Goal: Communication & Community: Answer question/provide support

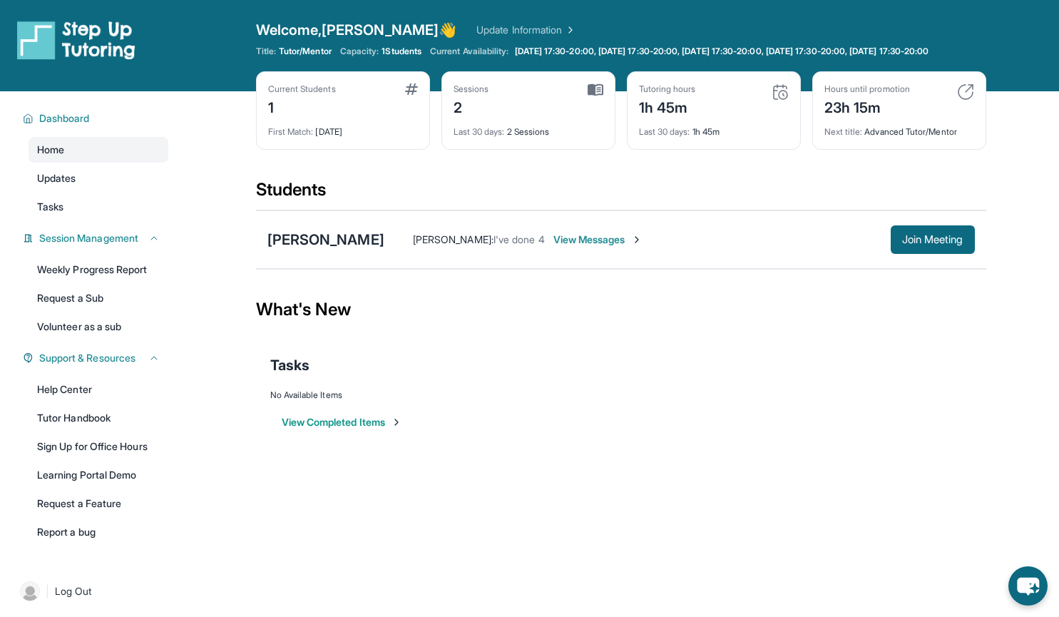
click at [923, 225] on div "Raelyn Holmes Jason Rosen : I've done 4 View Messages Join Meeting" at bounding box center [621, 239] width 730 height 58
click at [920, 244] on span "Join Meeting" at bounding box center [932, 239] width 61 height 9
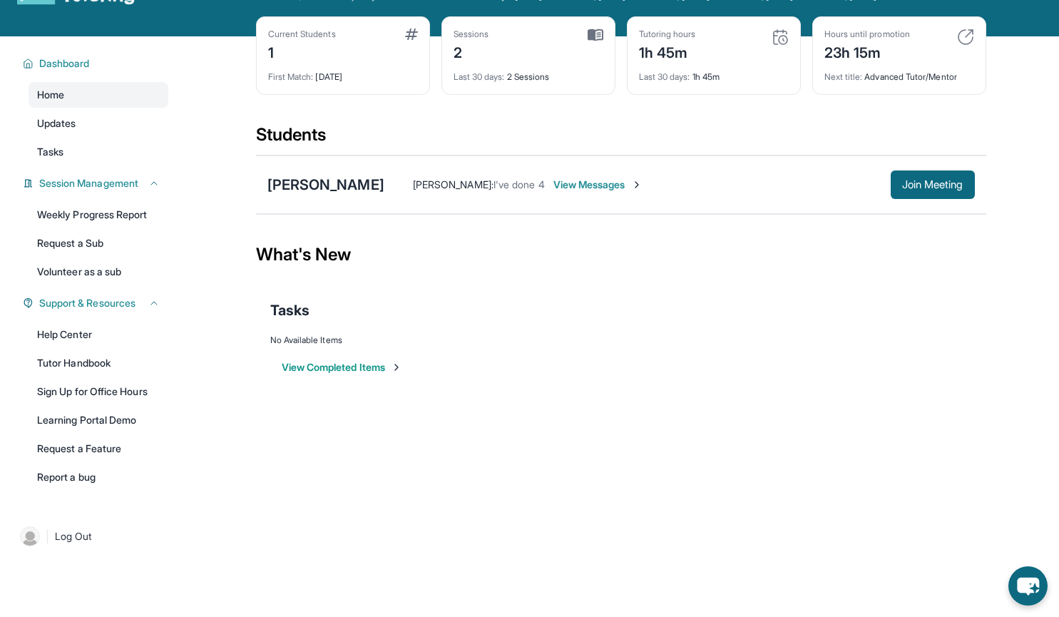
scroll to position [103, 0]
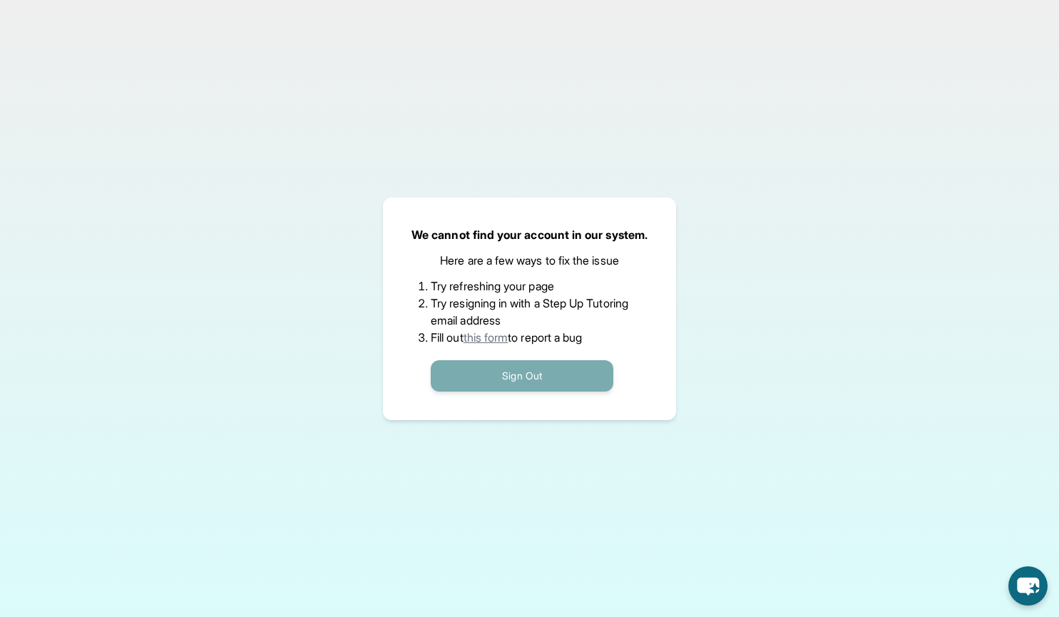
click at [492, 371] on button "Sign Out" at bounding box center [522, 375] width 183 height 31
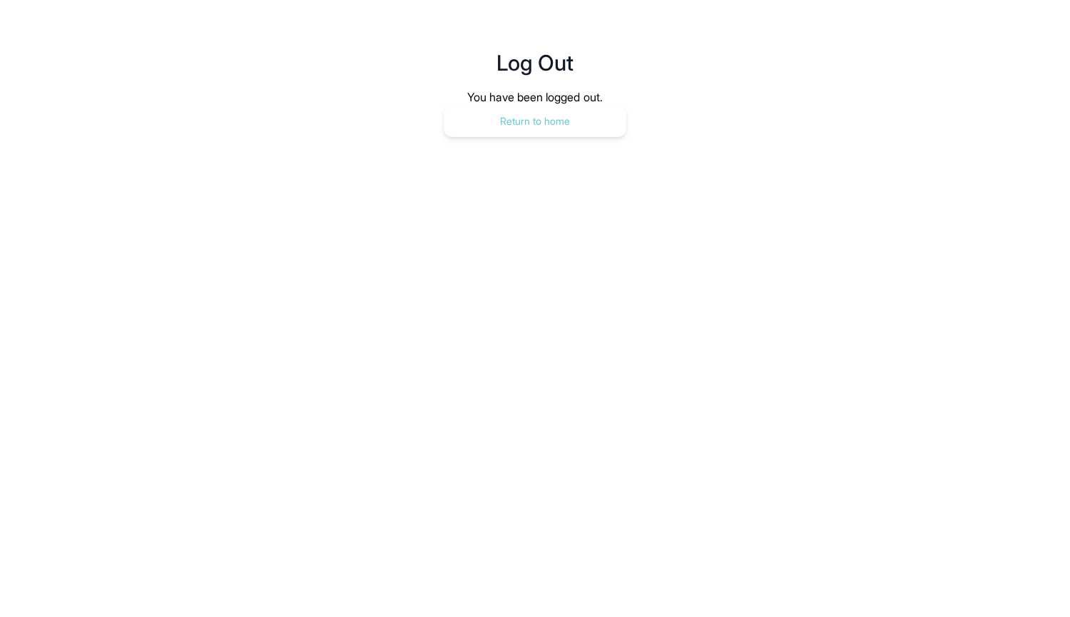
click at [563, 132] on button "Return to home" at bounding box center [535, 121] width 183 height 31
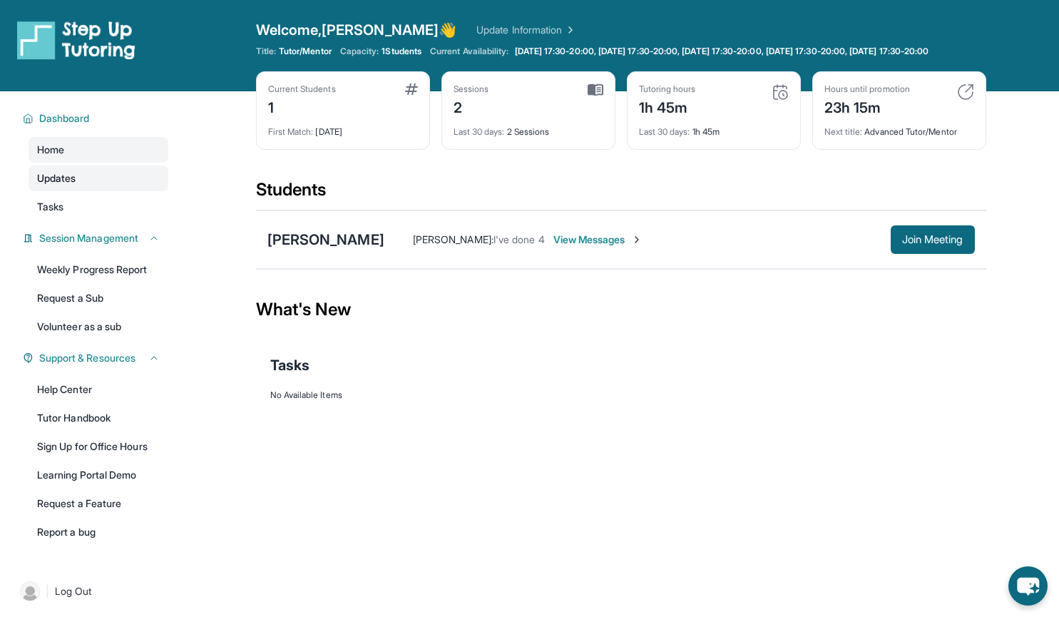
click at [106, 188] on link "Updates" at bounding box center [99, 178] width 140 height 26
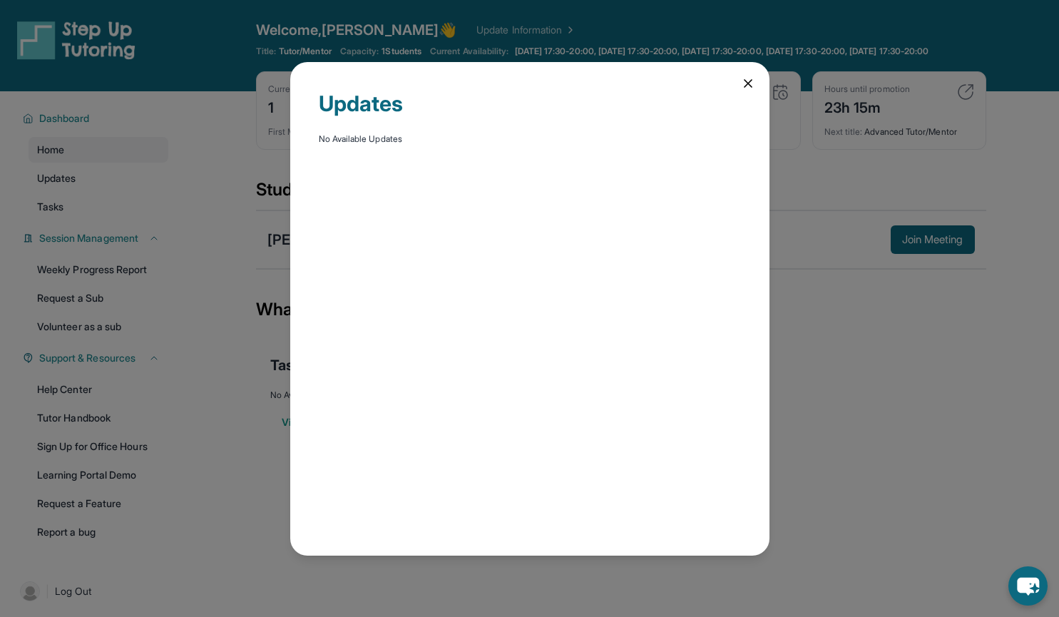
click at [743, 83] on icon at bounding box center [748, 83] width 14 height 14
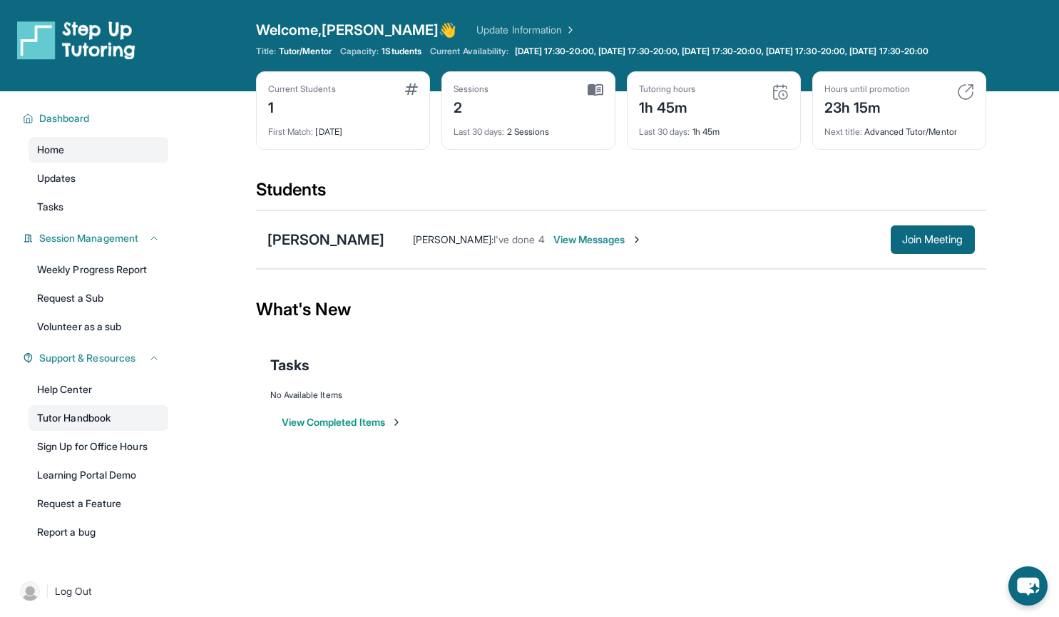
click at [117, 431] on link "Tutor Handbook" at bounding box center [99, 418] width 140 height 26
click at [355, 138] on div "First Match : 9 days ago" at bounding box center [343, 128] width 150 height 20
click at [498, 118] on div "Sessions 2" at bounding box center [529, 100] width 150 height 34
click at [85, 188] on link "Updates" at bounding box center [99, 178] width 140 height 26
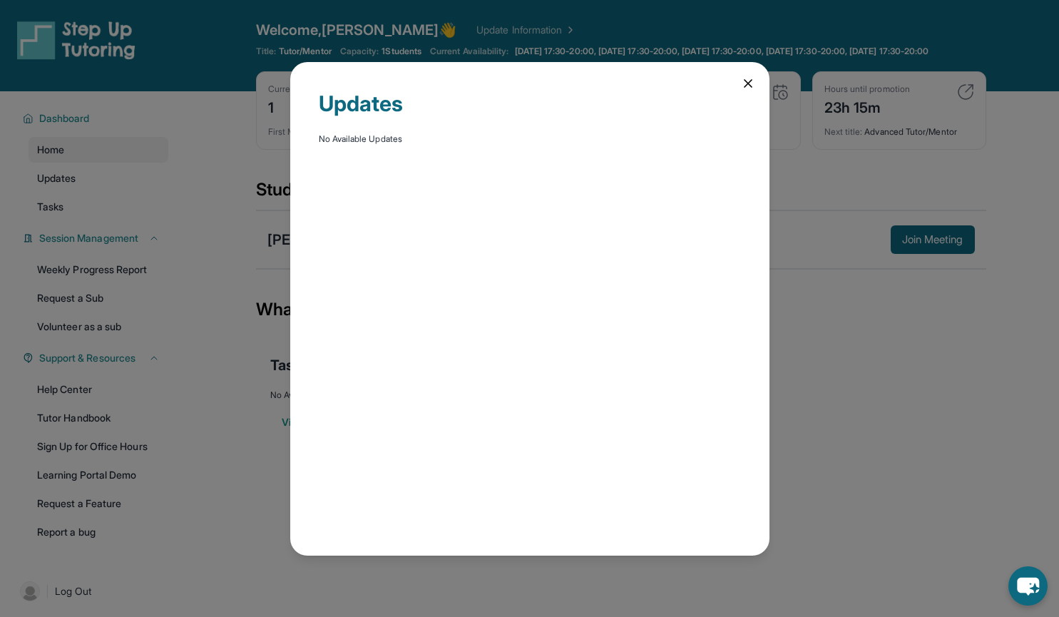
click at [742, 81] on icon at bounding box center [748, 83] width 14 height 14
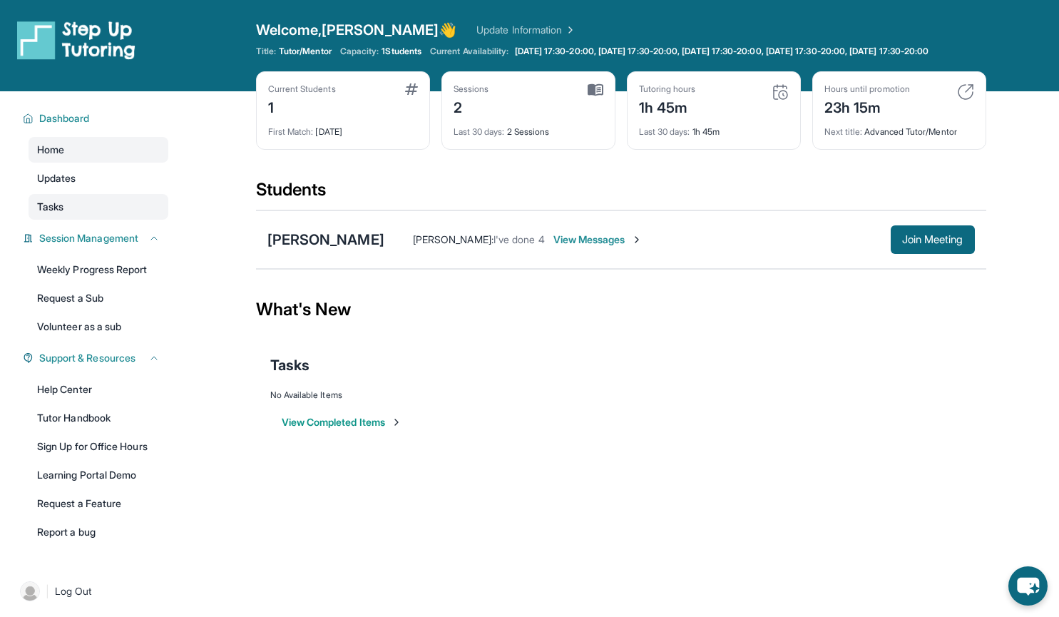
click at [68, 220] on link "Tasks" at bounding box center [99, 207] width 140 height 26
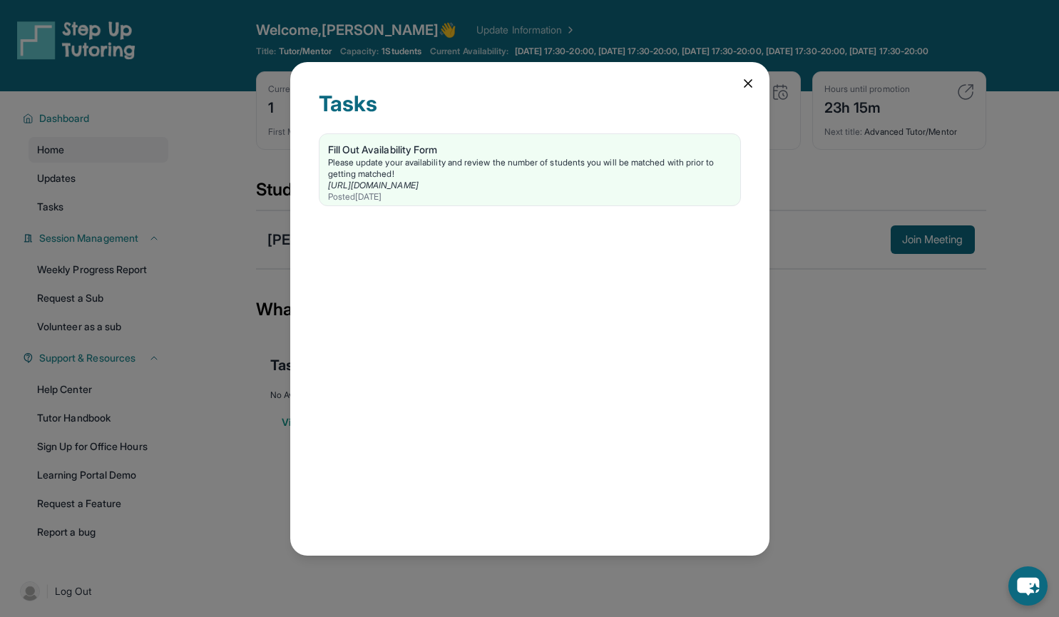
click at [740, 89] on div "Tasks Fill Out Availability Form Please update your availability and review the…" at bounding box center [529, 309] width 479 height 494
click at [746, 83] on icon at bounding box center [748, 83] width 14 height 14
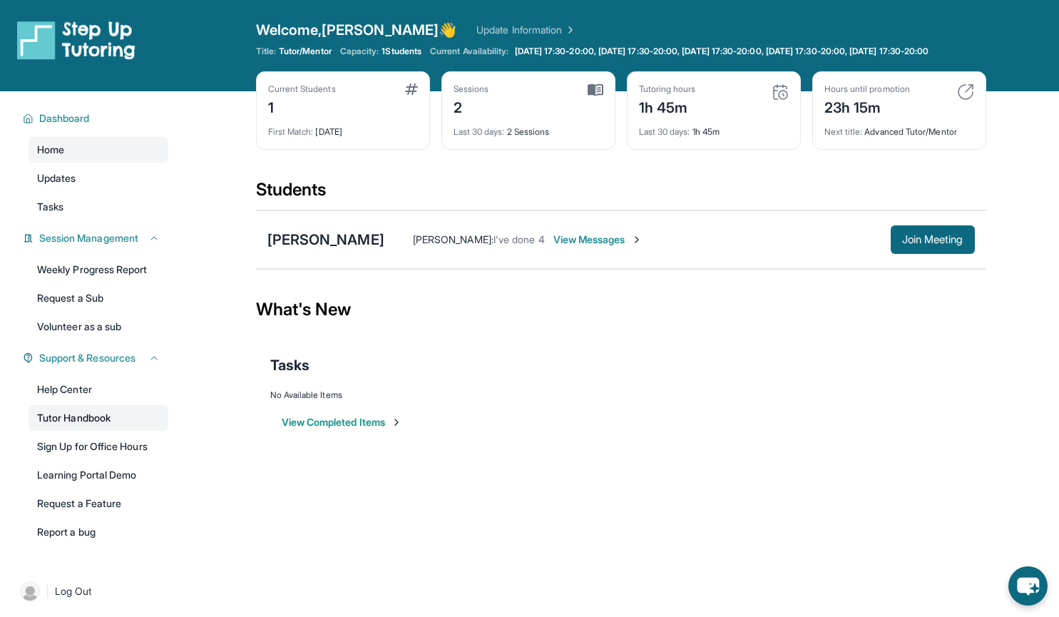
click at [73, 424] on link "Tutor Handbook" at bounding box center [99, 418] width 140 height 26
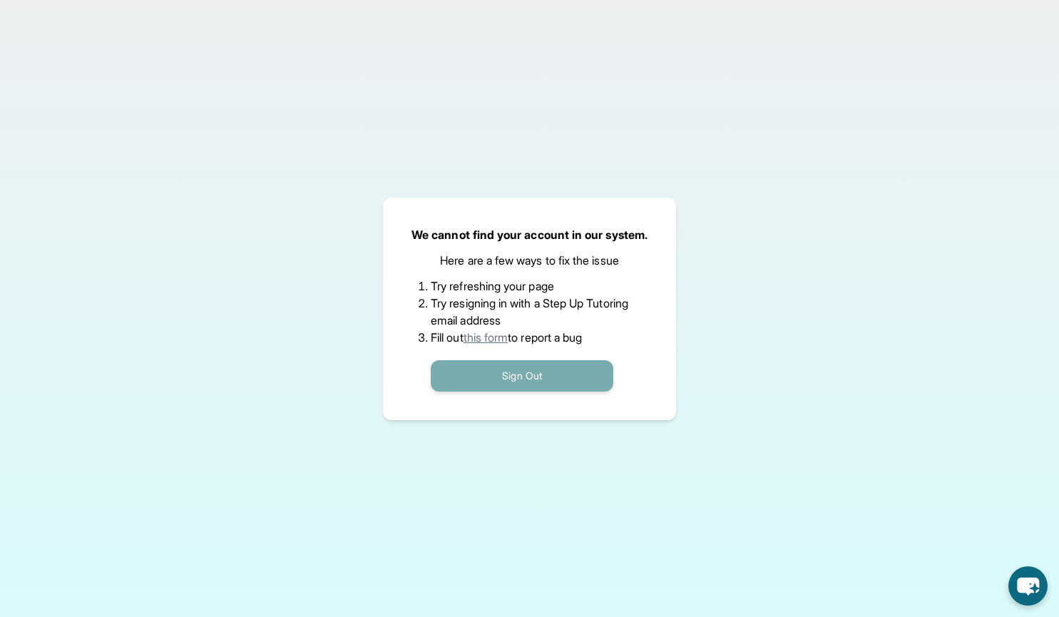
click at [598, 379] on button "Sign Out" at bounding box center [522, 375] width 183 height 31
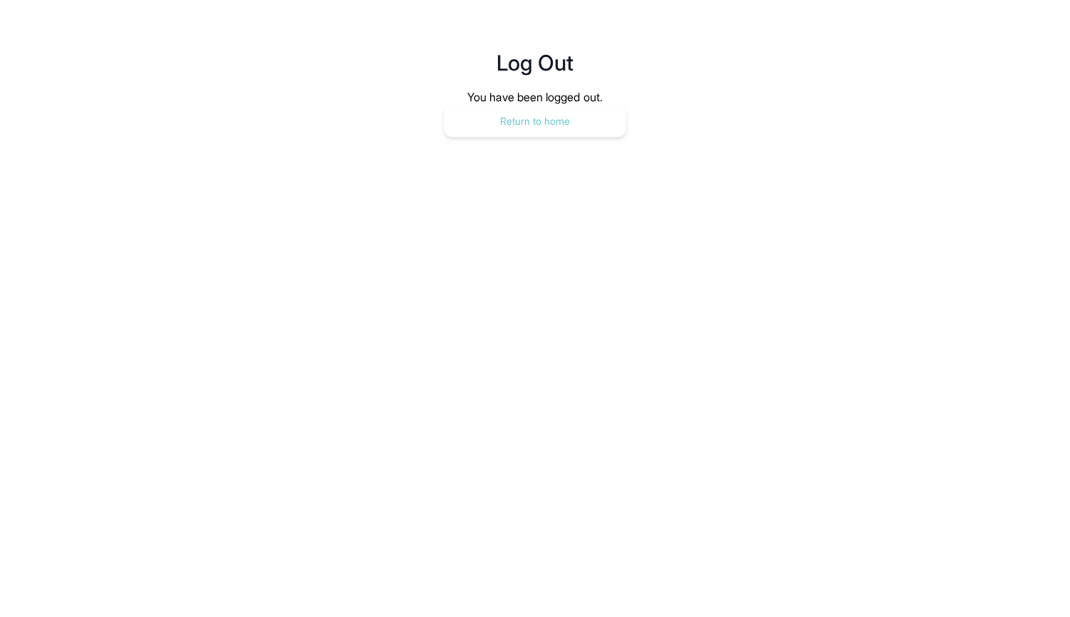
click at [522, 136] on button "Return to home" at bounding box center [535, 121] width 183 height 31
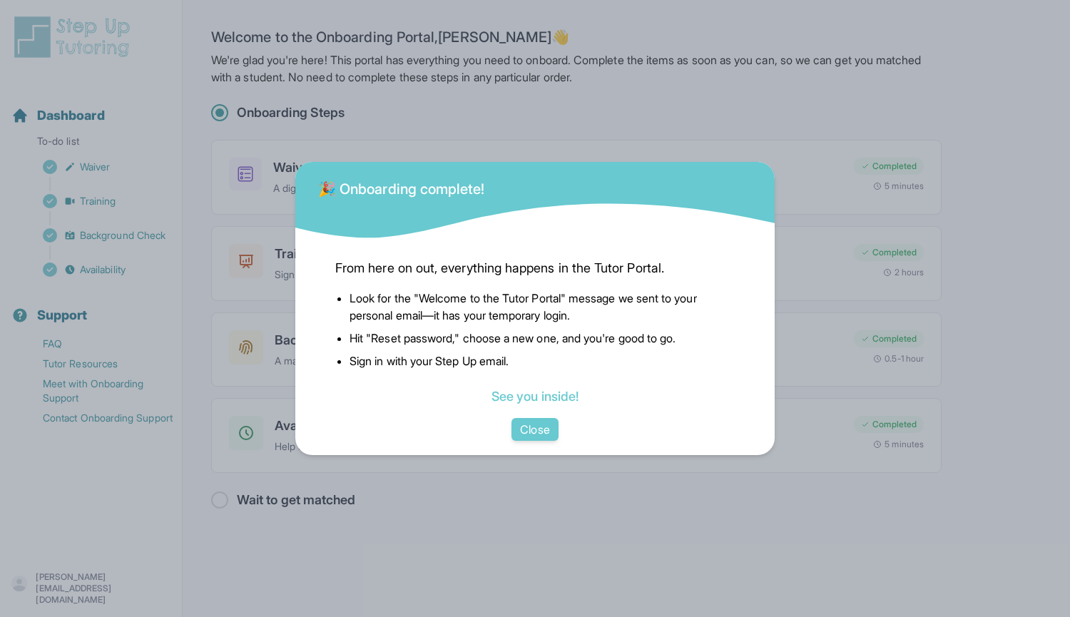
click at [533, 416] on div "From here on out, everything happens in the Tutor Portal. Look for the "Welcome…" at bounding box center [535, 329] width 422 height 177
click at [546, 422] on button "Close" at bounding box center [534, 429] width 46 height 23
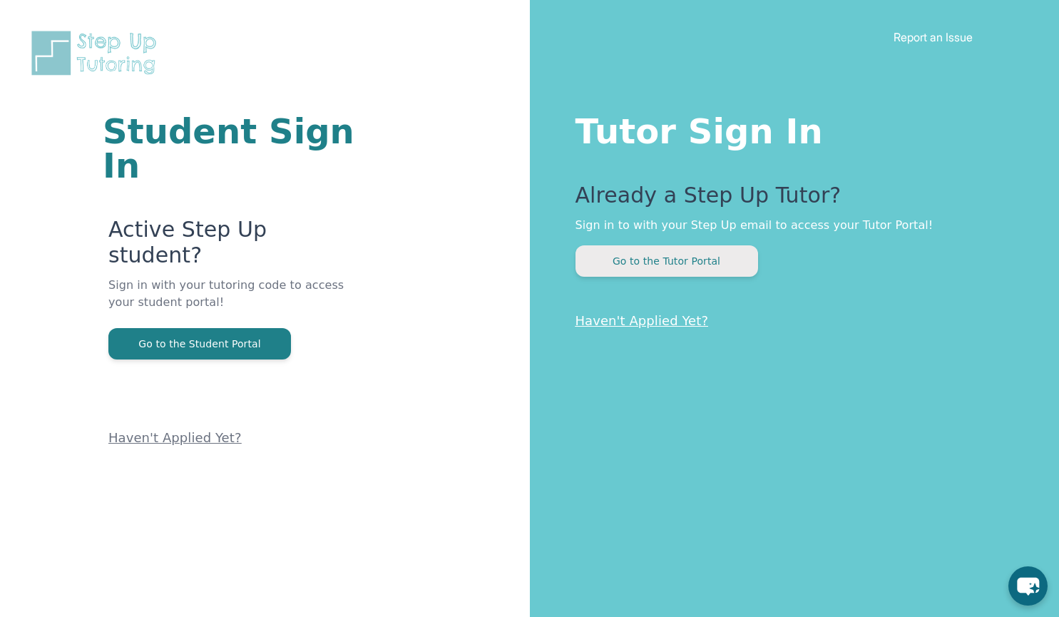
click at [655, 269] on button "Go to the Tutor Portal" at bounding box center [667, 260] width 183 height 31
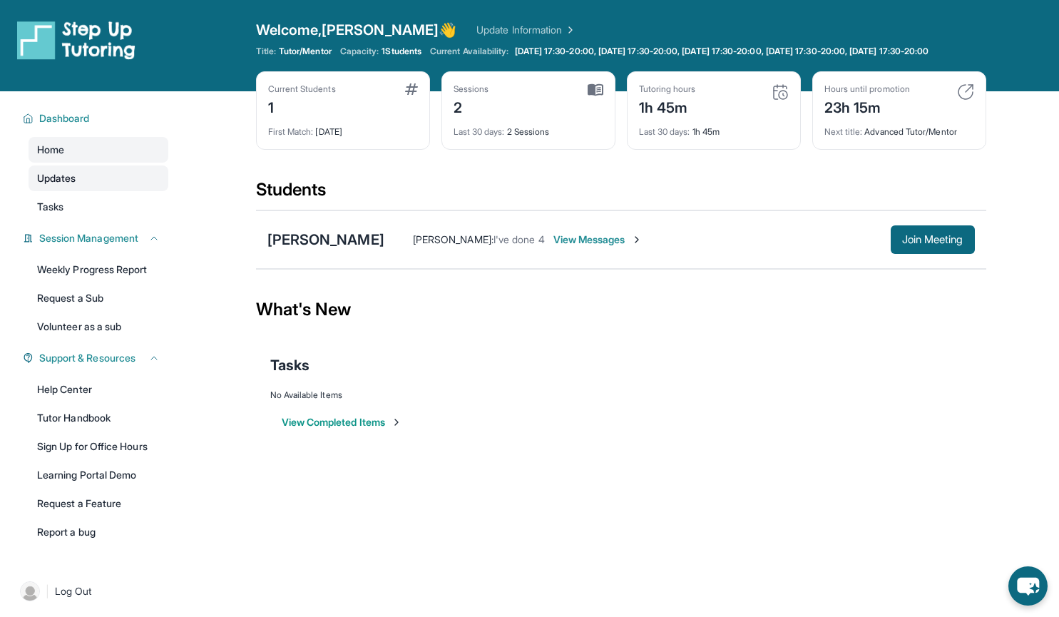
click at [69, 191] on link "Updates" at bounding box center [99, 178] width 140 height 26
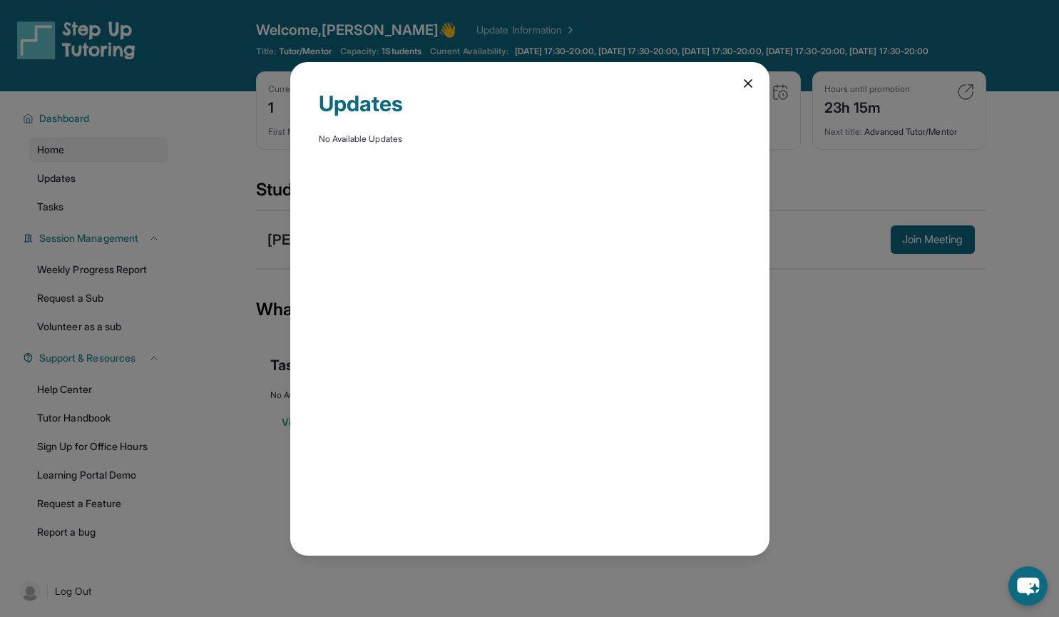
click at [63, 221] on div "Updates No Available Updates" at bounding box center [529, 308] width 1059 height 617
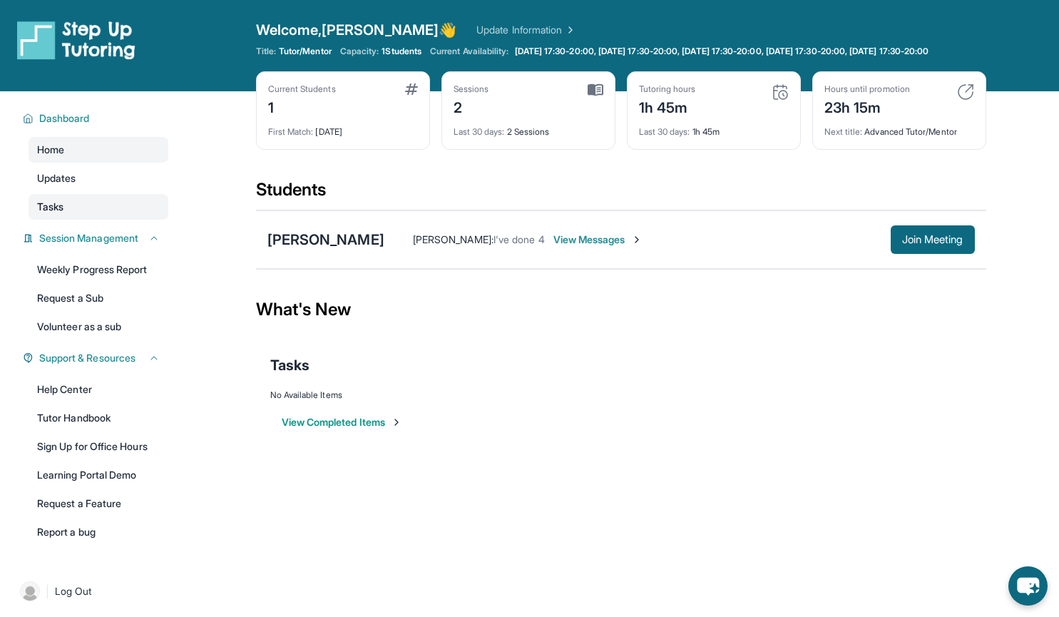
click at [77, 220] on link "Tasks" at bounding box center [99, 207] width 140 height 26
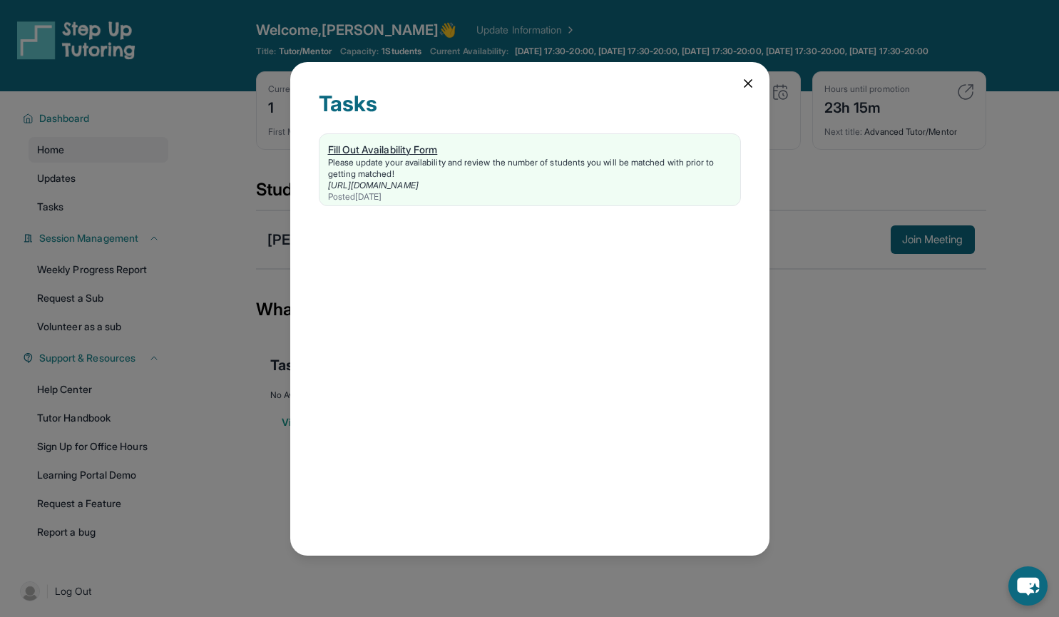
click at [419, 183] on link "https://form.stepuptutoring.org/INbBtk" at bounding box center [373, 185] width 91 height 11
drag, startPoint x: 770, startPoint y: 88, endPoint x: 762, endPoint y: 86, distance: 8.1
click at [769, 88] on div "Tasks Fill Out Availability Form Please update your availability and review the…" at bounding box center [529, 308] width 1059 height 617
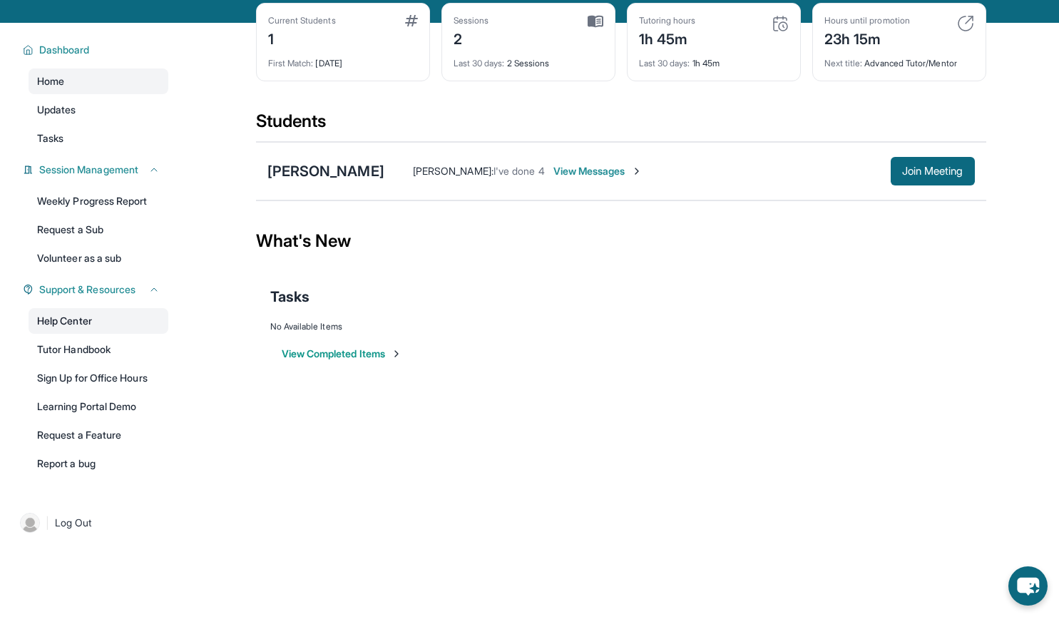
scroll to position [103, 0]
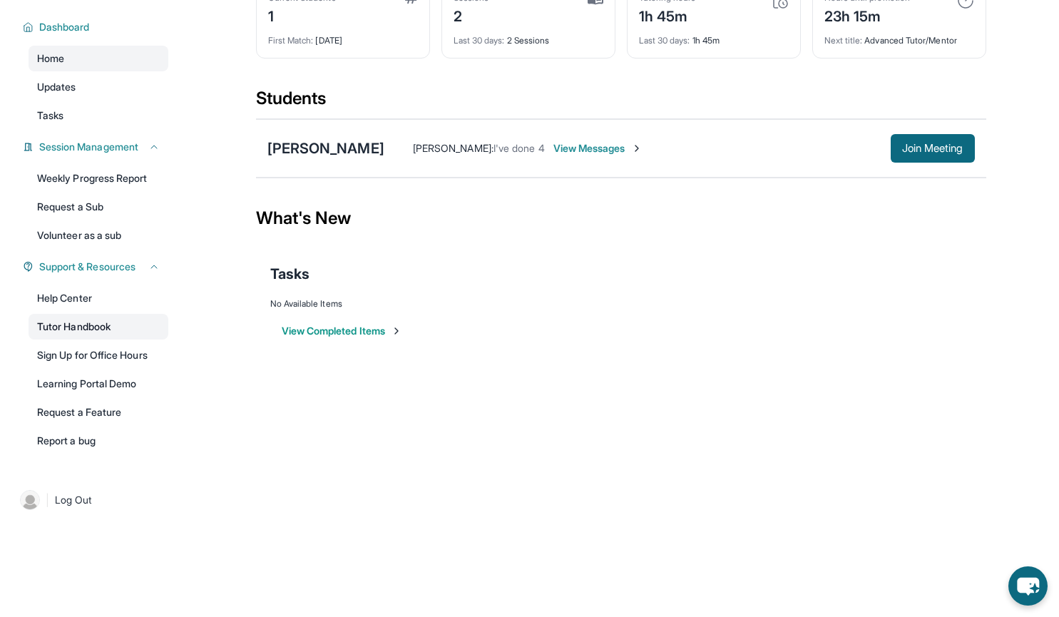
click at [88, 319] on link "Tutor Handbook" at bounding box center [99, 327] width 140 height 26
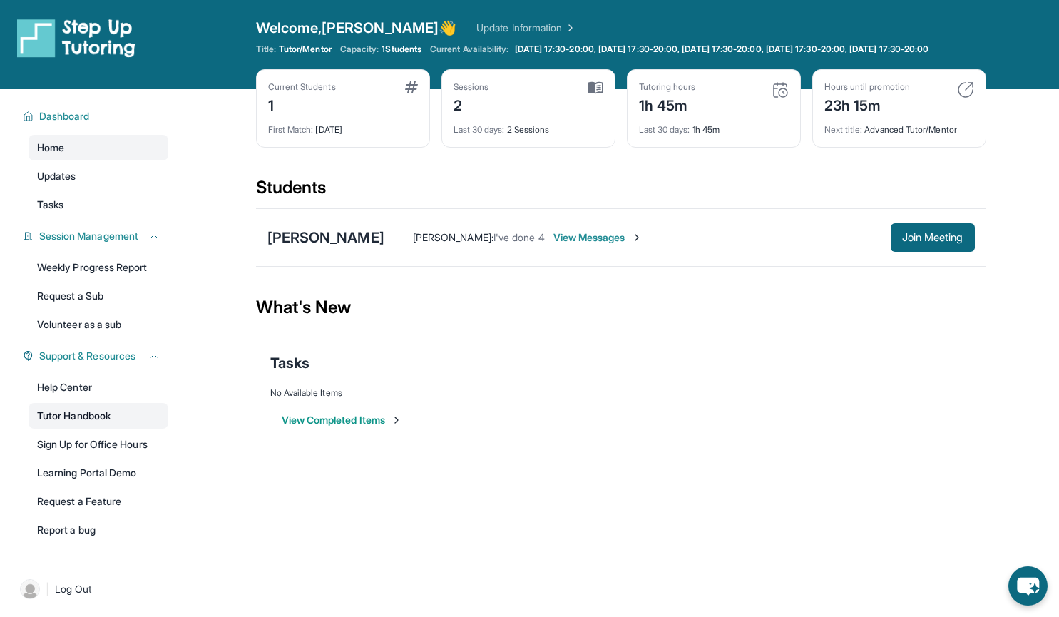
scroll to position [0, 0]
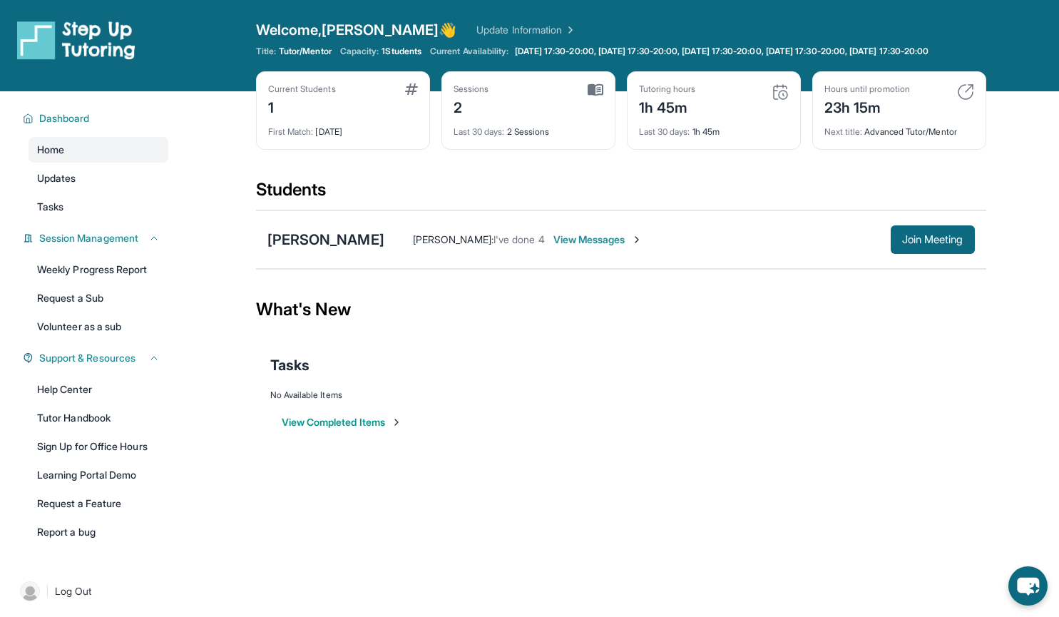
click at [419, 113] on div "Current Students 1 First Match : 9 days ago" at bounding box center [343, 110] width 174 height 78
click at [553, 247] on span "View Messages" at bounding box center [597, 239] width 89 height 14
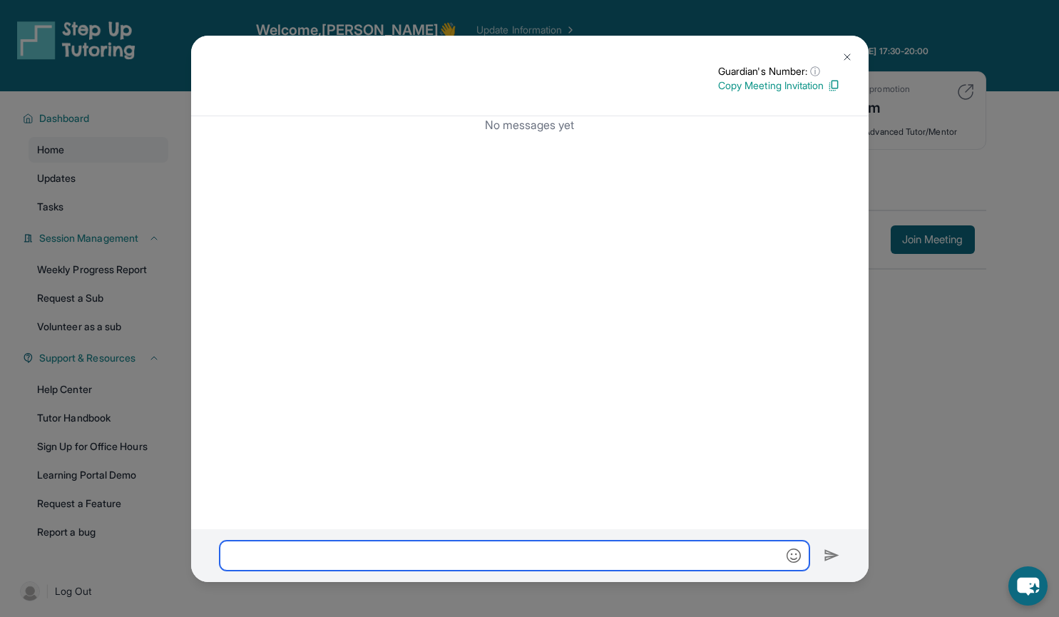
click at [429, 546] on input "text" at bounding box center [515, 556] width 590 height 30
type input "*"
type input "**********"
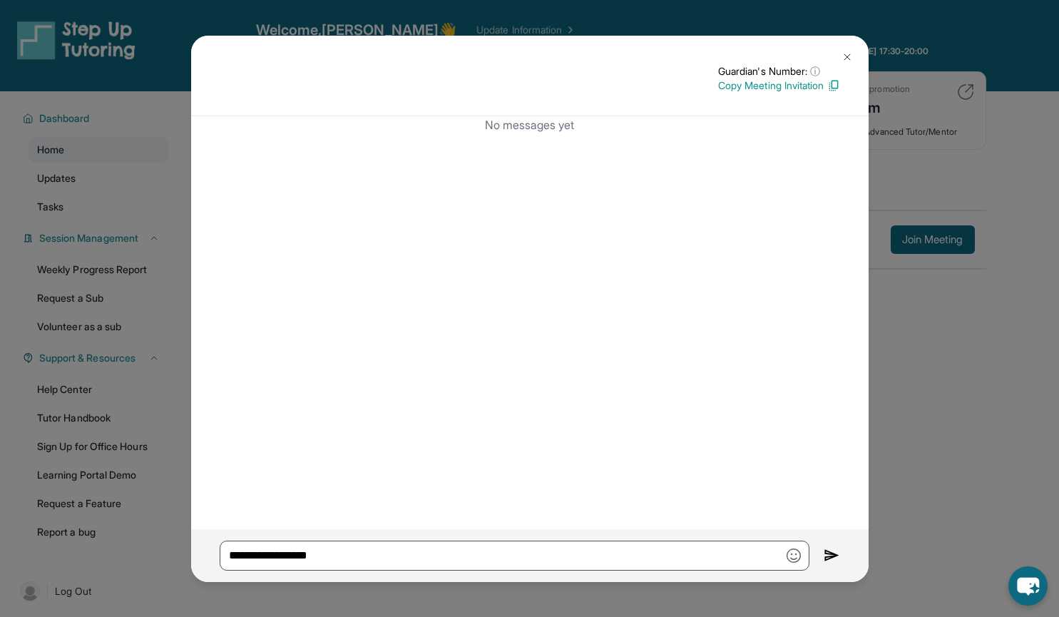
click at [826, 551] on img at bounding box center [832, 555] width 16 height 17
click at [769, 88] on p "Copy Meeting Invitation" at bounding box center [779, 85] width 122 height 14
click at [828, 548] on img at bounding box center [832, 555] width 16 height 17
click at [826, 549] on img at bounding box center [832, 555] width 16 height 17
click at [848, 43] on button at bounding box center [847, 57] width 29 height 29
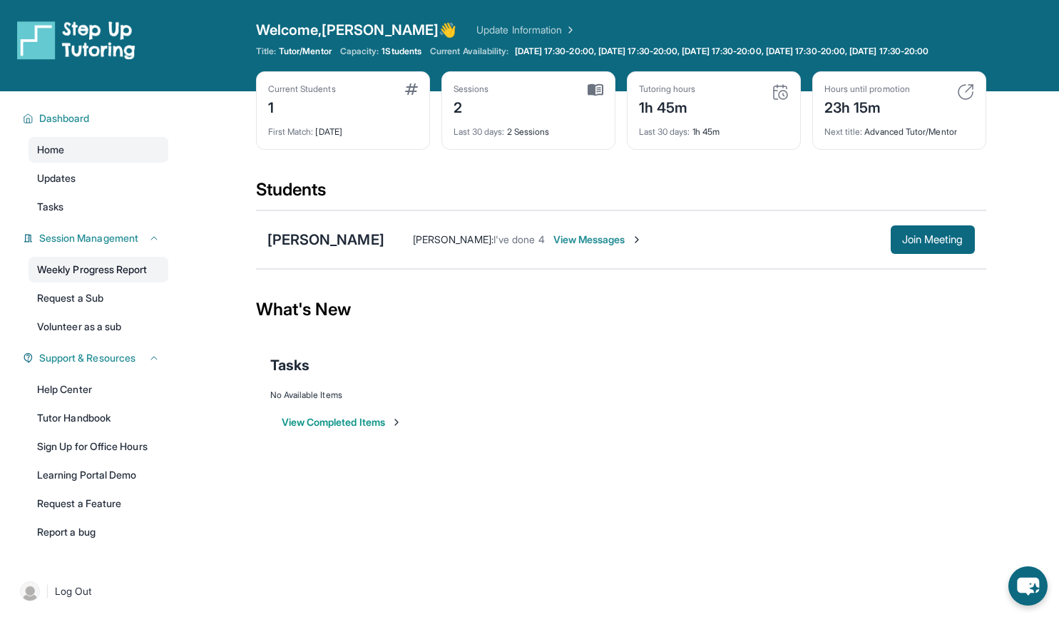
click at [115, 280] on link "Weekly Progress Report" at bounding box center [99, 270] width 140 height 26
click at [96, 484] on link "Learning Portal Demo" at bounding box center [99, 475] width 140 height 26
click at [66, 402] on link "Help Center" at bounding box center [99, 390] width 140 height 26
